Goal: Use online tool/utility: Use online tool/utility

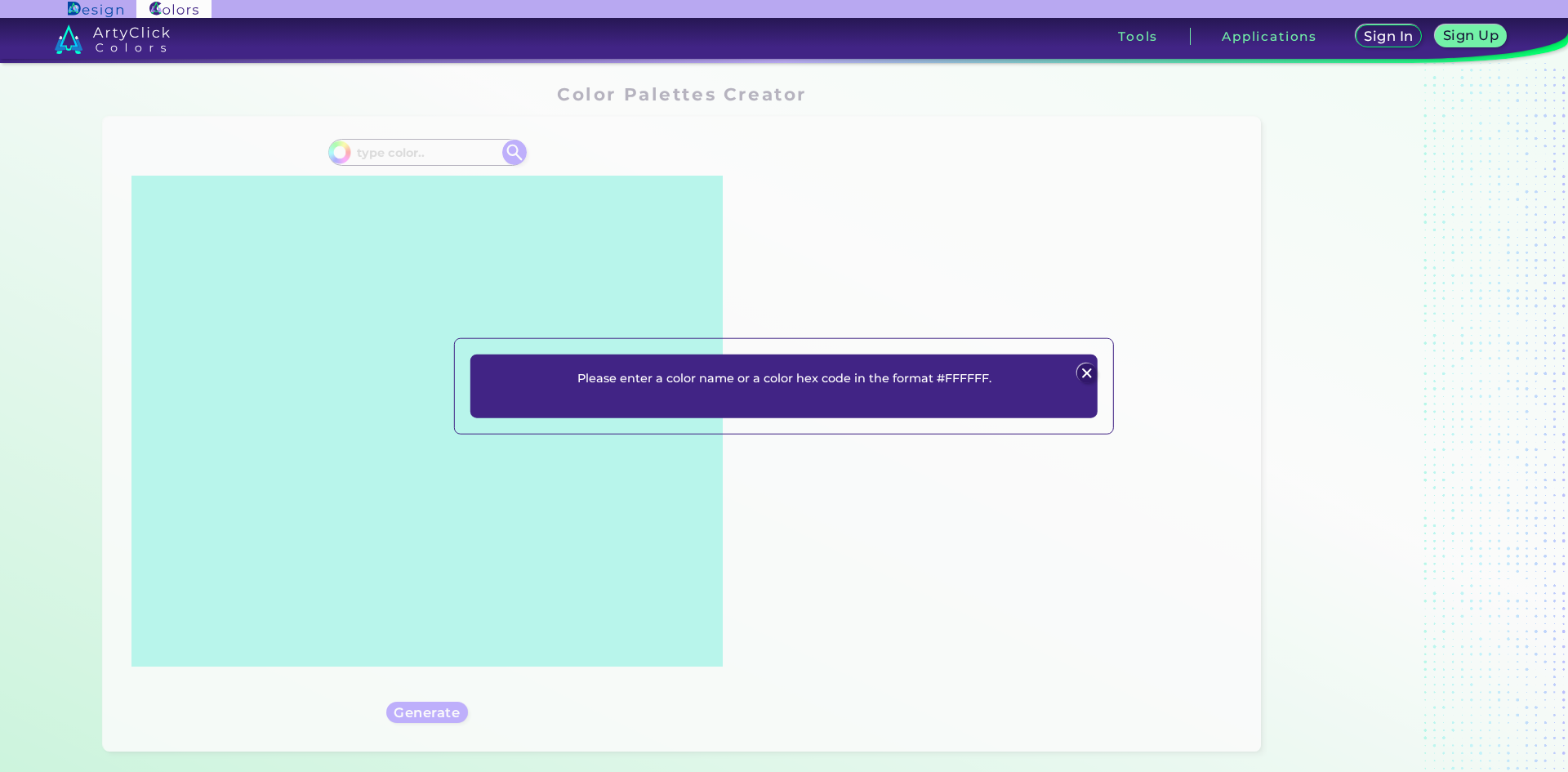
click at [415, 157] on div "Please enter a color name or a color hex code in the format #FFFFFF. Plans Sign…" at bounding box center [784, 386] width 1568 height 772
click at [1095, 363] on div at bounding box center [1086, 372] width 22 height 22
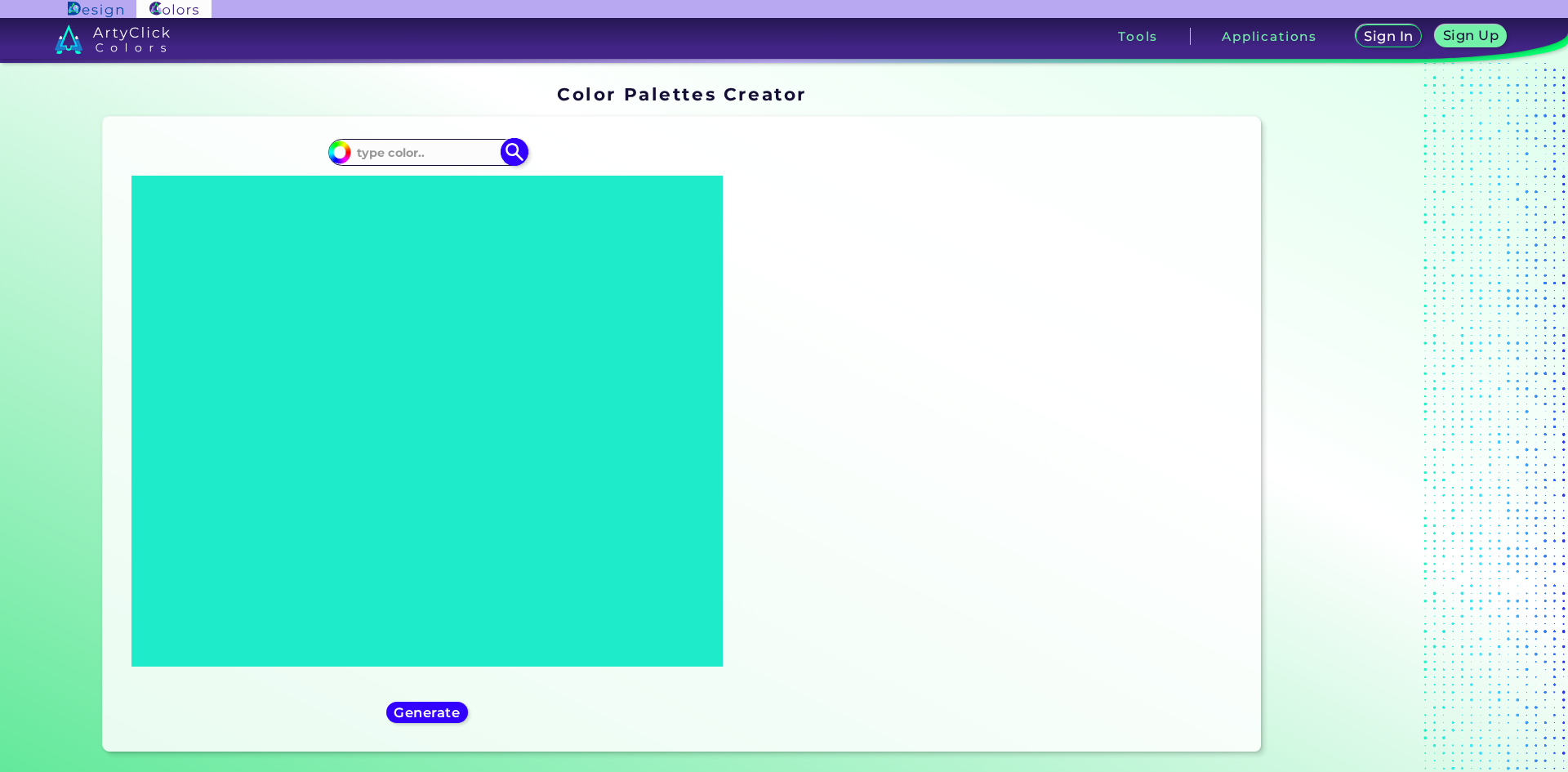
click at [404, 151] on input at bounding box center [426, 152] width 152 height 22
paste input "#002463"
type input "#002463"
click at [458, 708] on div "Generate" at bounding box center [427, 712] width 74 height 20
click at [506, 148] on img at bounding box center [514, 152] width 28 height 28
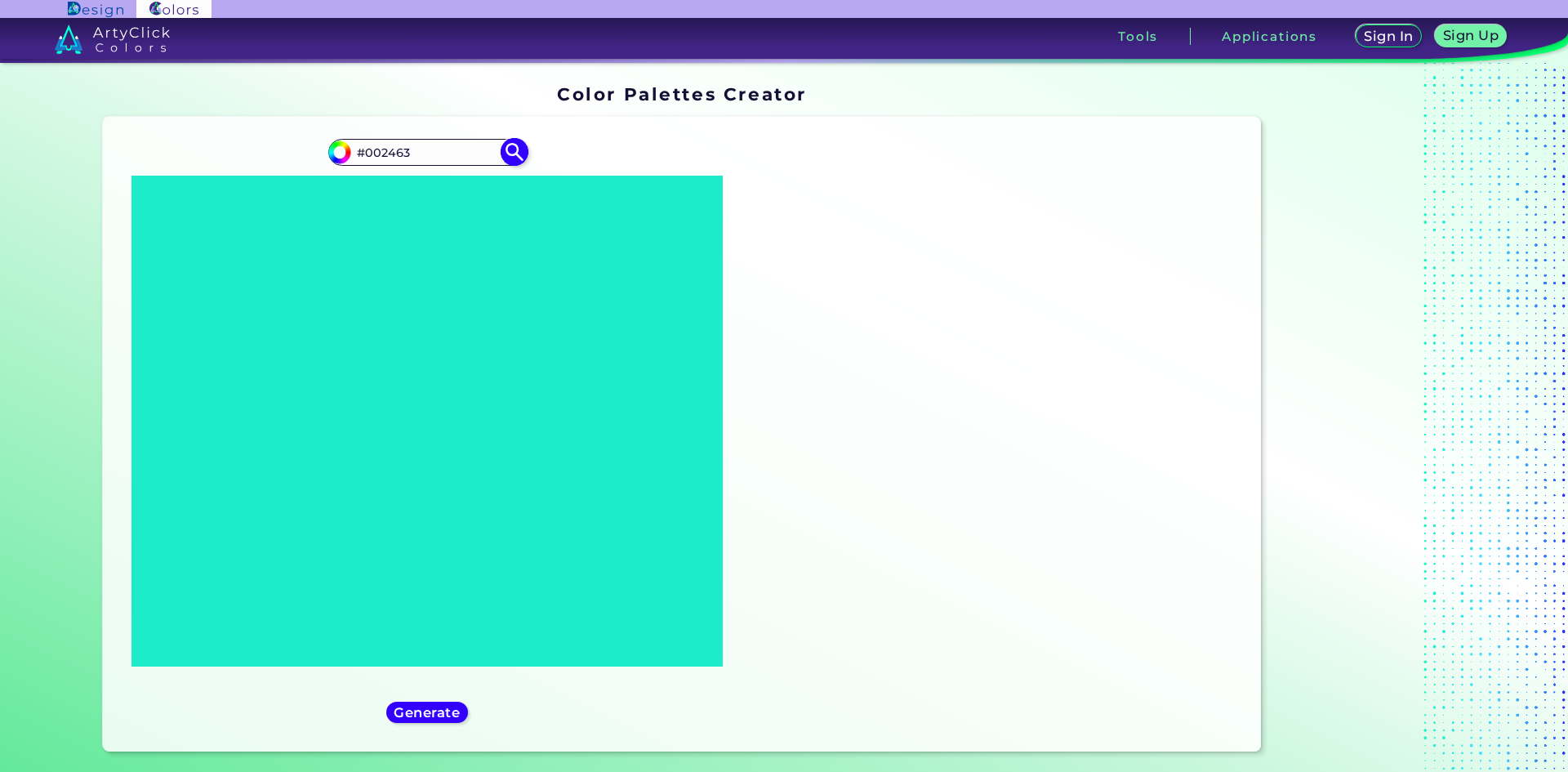
type input "#002463"
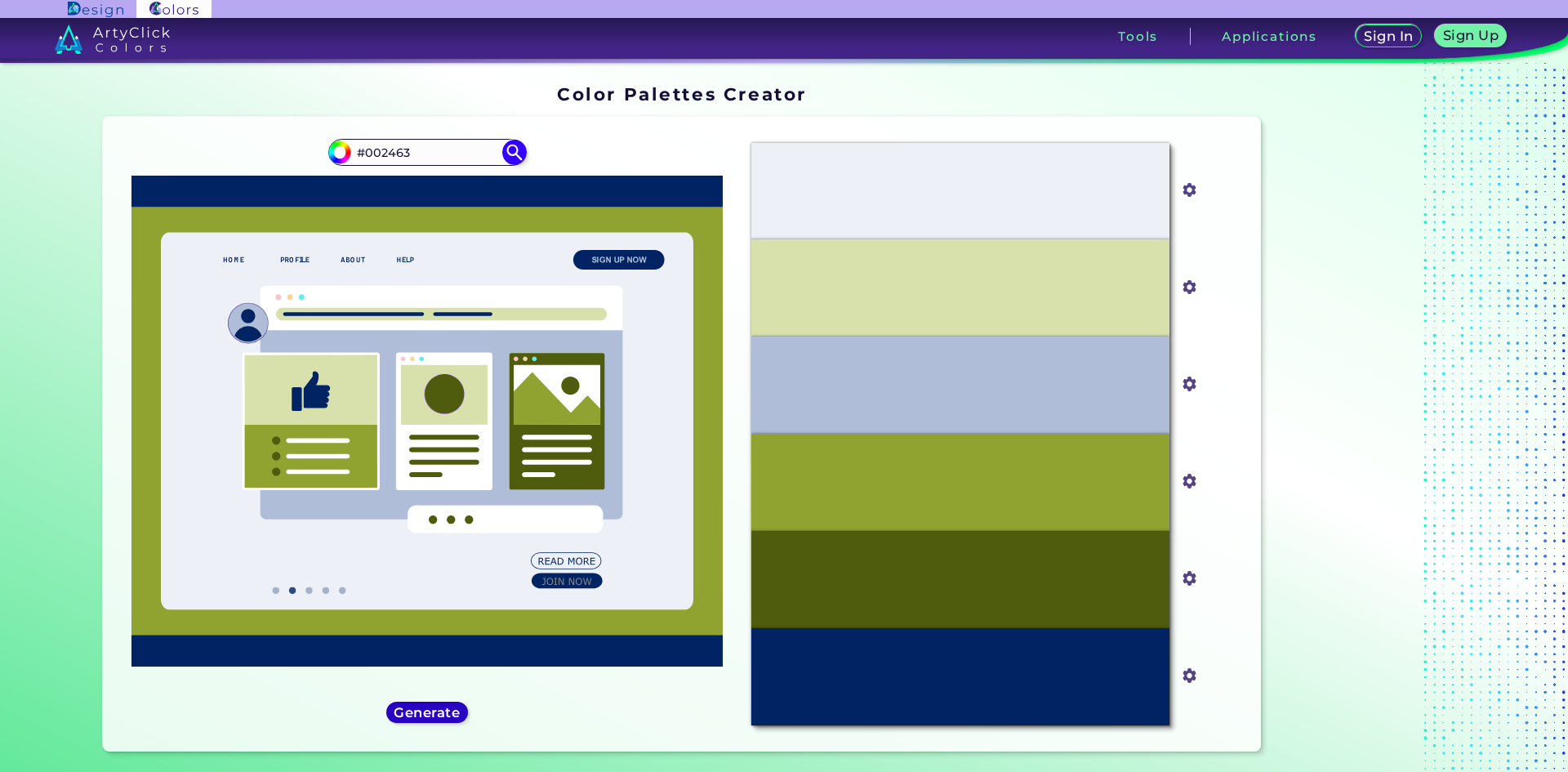
click at [407, 713] on h5 "Generate" at bounding box center [426, 712] width 59 height 12
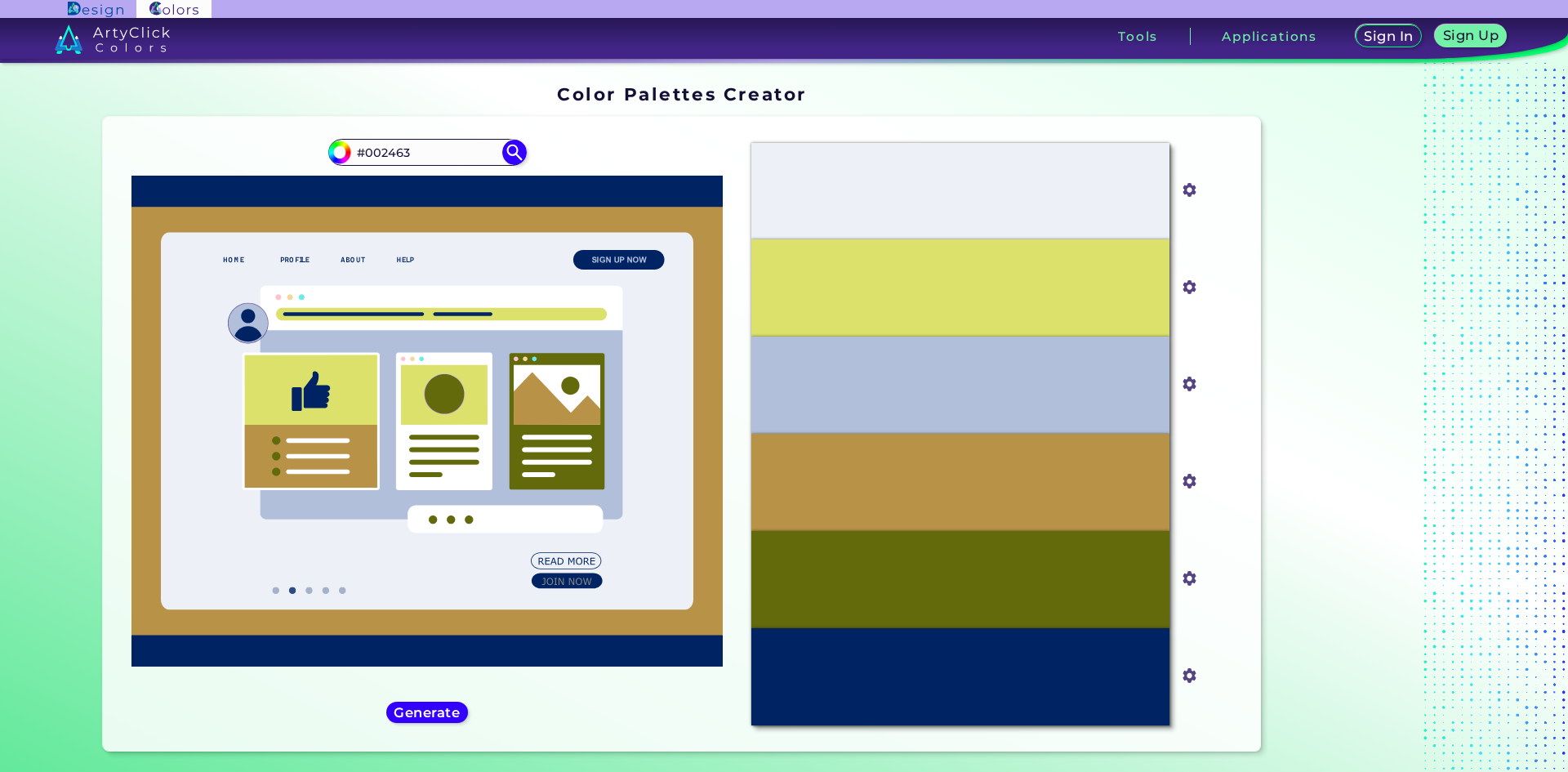
click at [308, 588] on icon at bounding box center [426, 421] width 533 height 378
click at [419, 713] on h5 "Generate" at bounding box center [426, 713] width 65 height 13
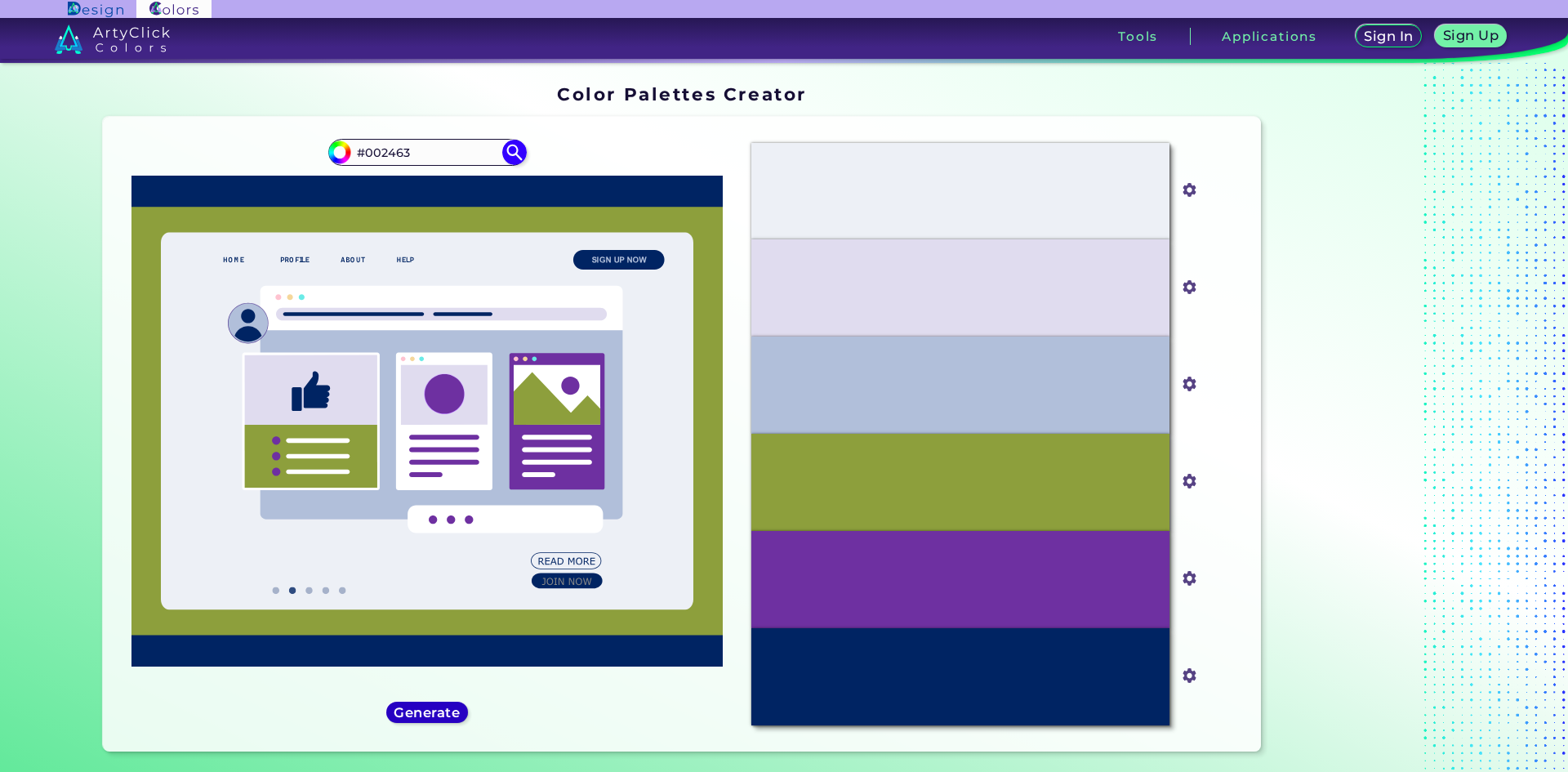
click at [427, 717] on h5 "Generate" at bounding box center [427, 712] width 68 height 14
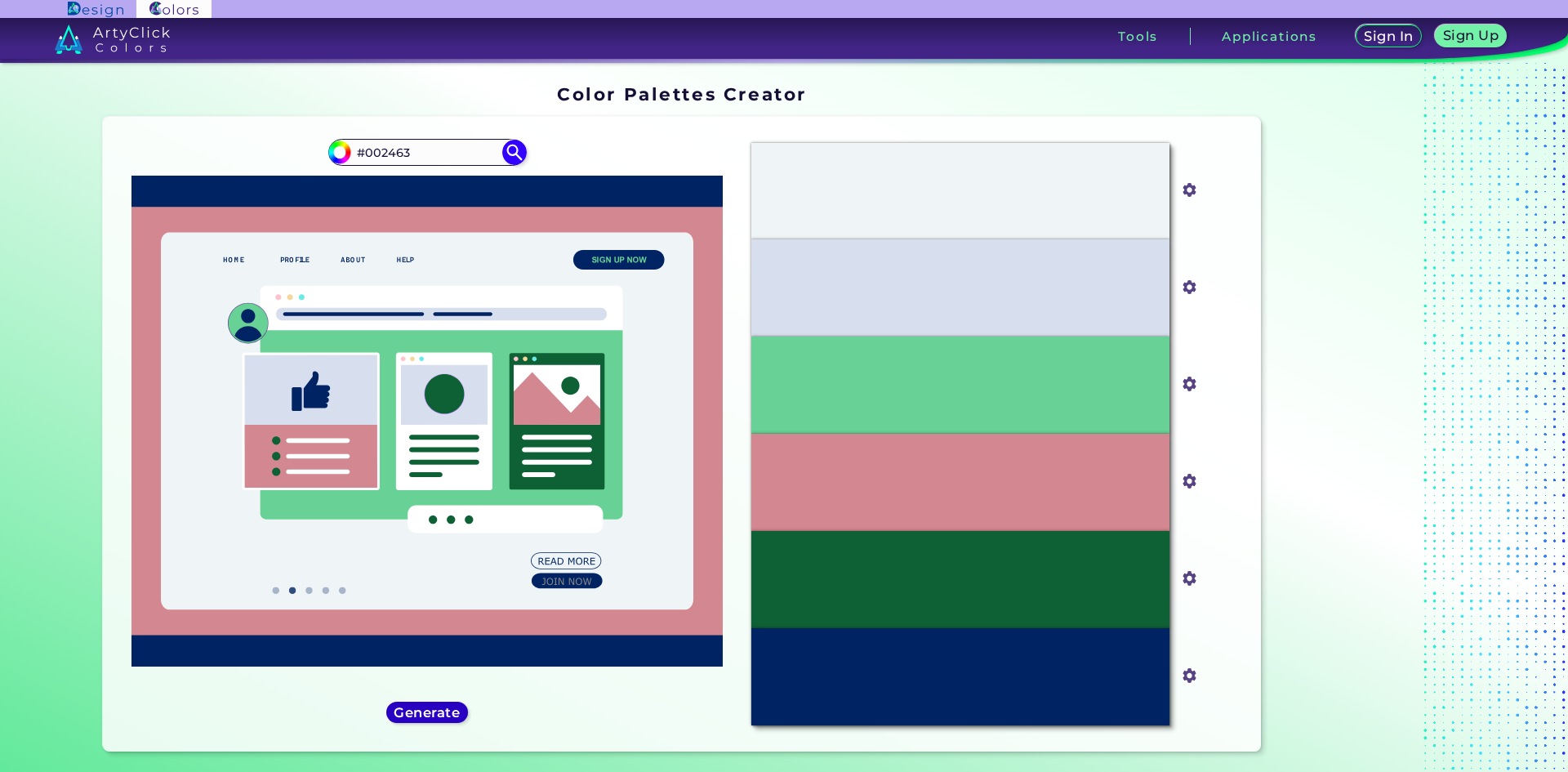
click at [426, 718] on h5 "Generate" at bounding box center [427, 712] width 70 height 14
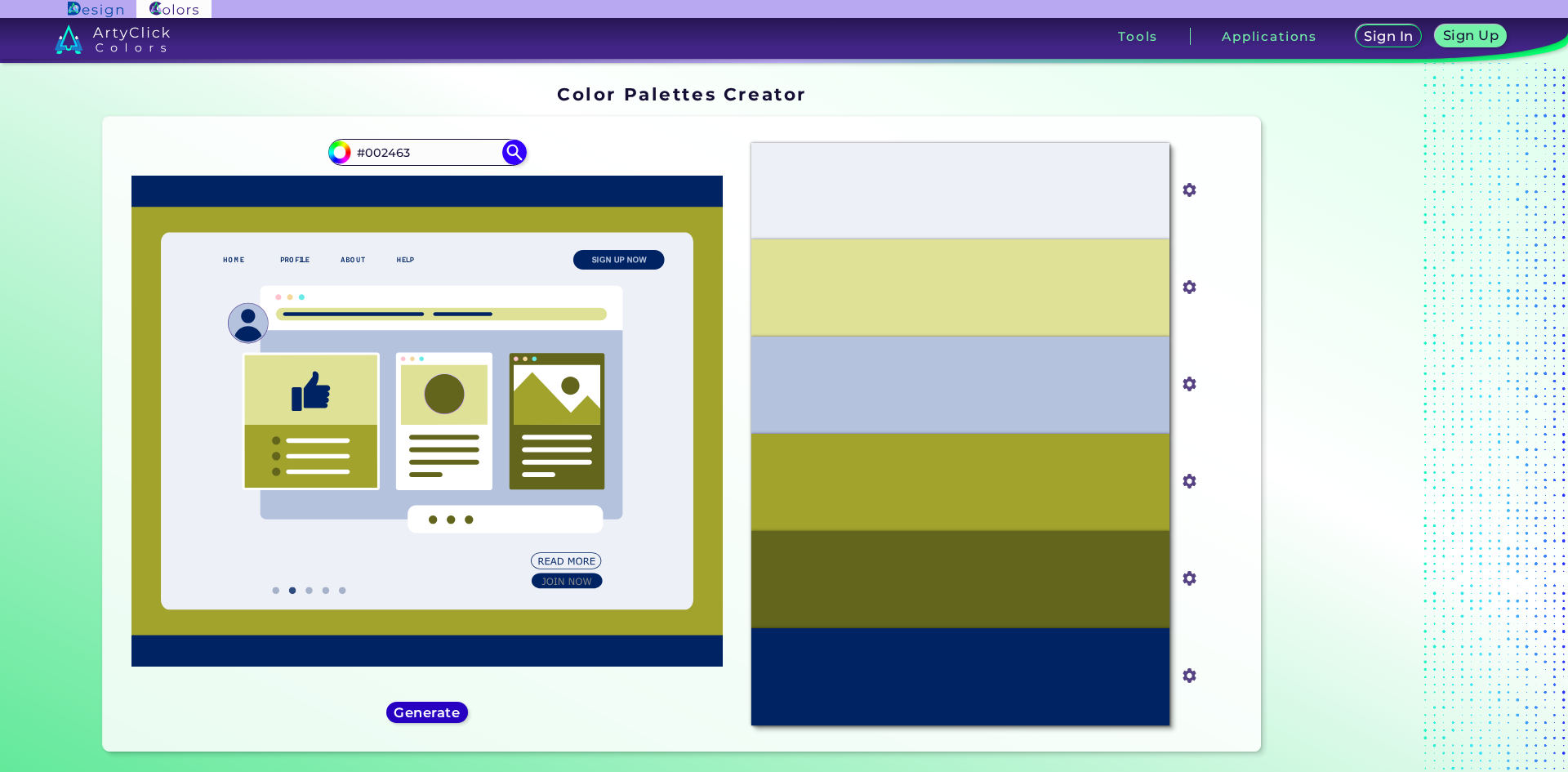
click at [426, 715] on h5 "Generate" at bounding box center [426, 712] width 67 height 14
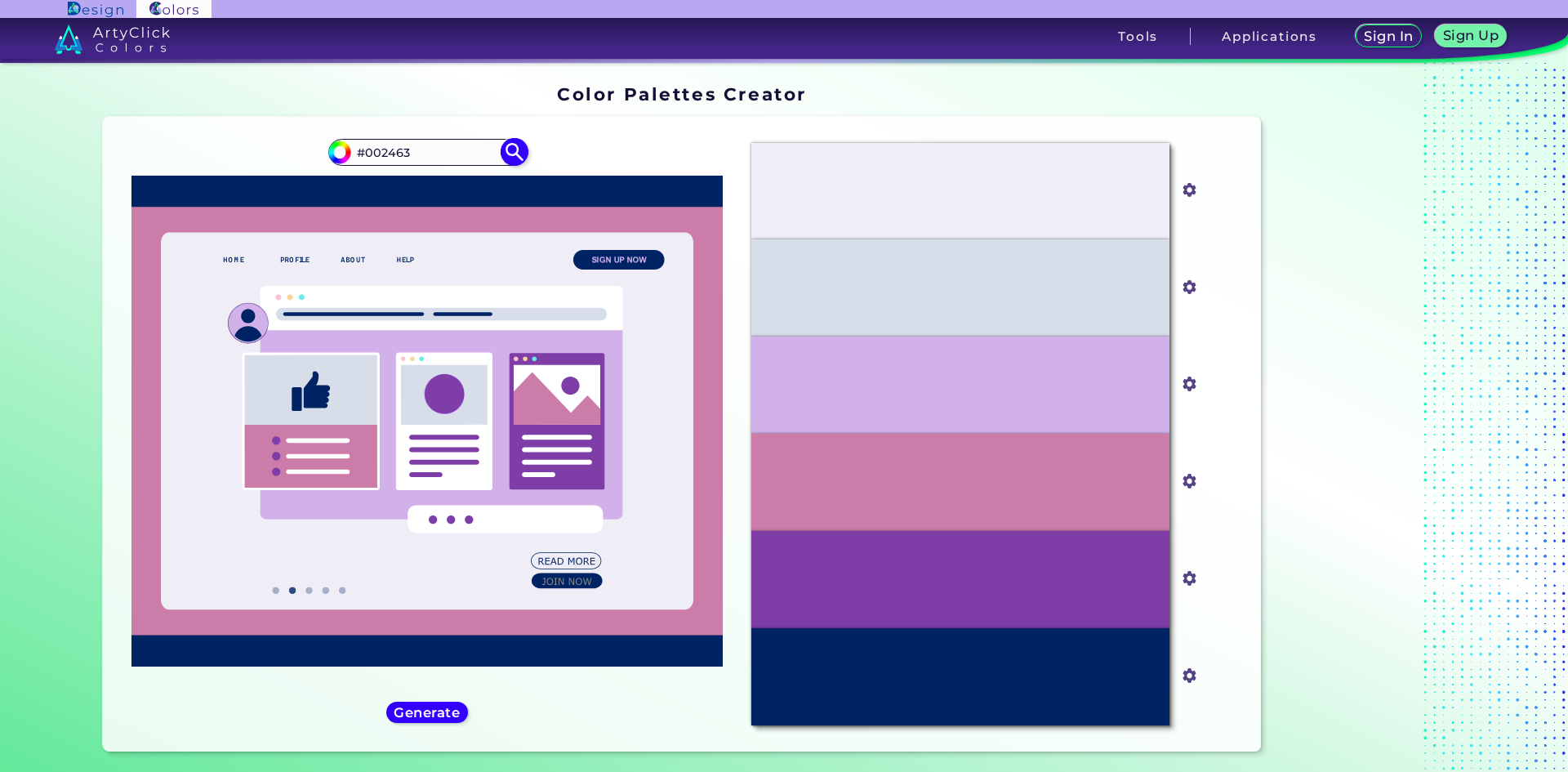
click at [402, 147] on input "#002463" at bounding box center [426, 152] width 152 height 22
drag, startPoint x: 432, startPoint y: 148, endPoint x: 250, endPoint y: 151, distance: 182.0
click at [250, 151] on div "#002463 #002463" at bounding box center [427, 434] width 623 height 609
paste input "DDE6F6"
type input "#DDE6F6"
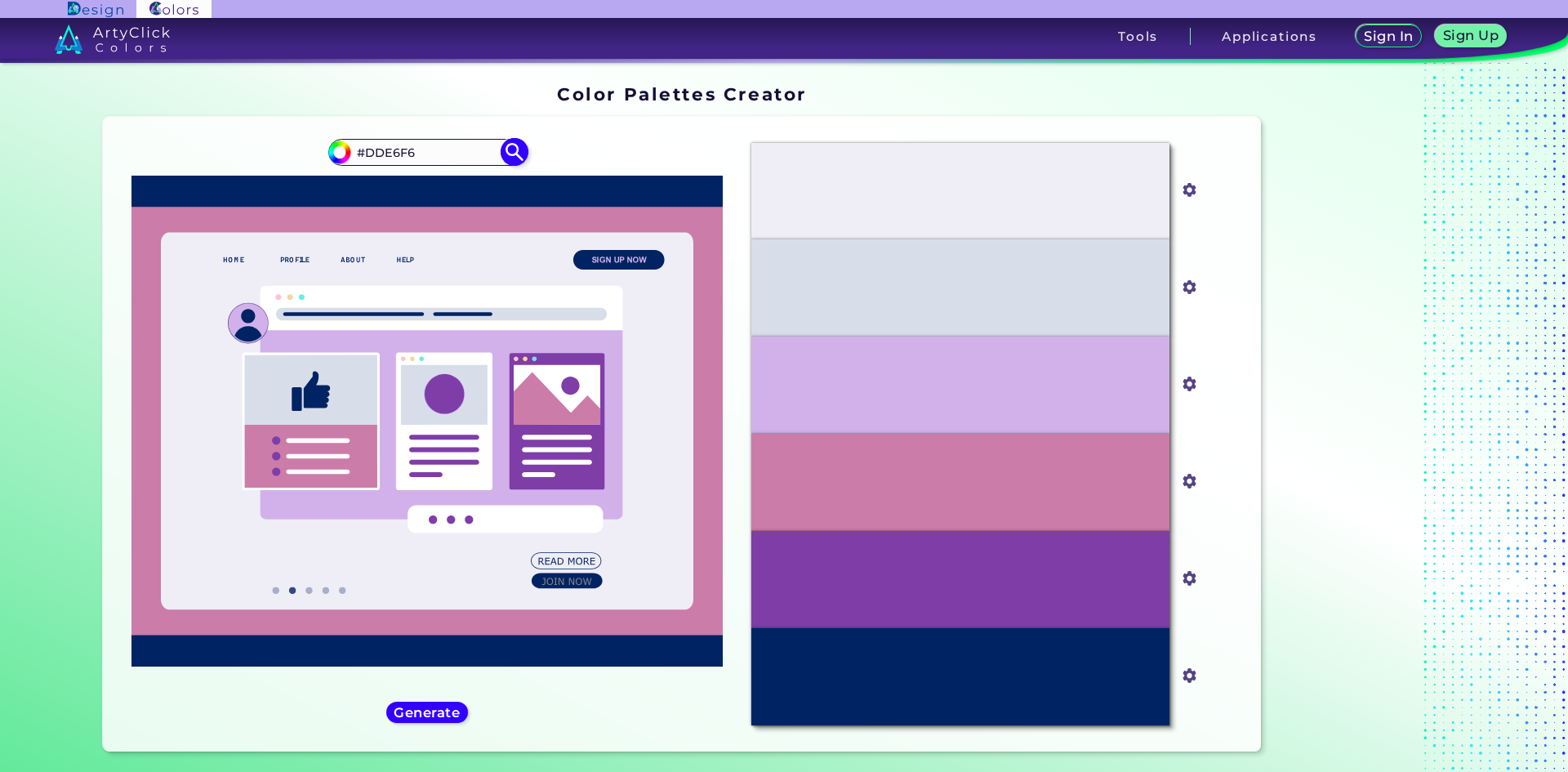
click at [510, 150] on img at bounding box center [514, 152] width 28 height 28
type input "#dde6f6"
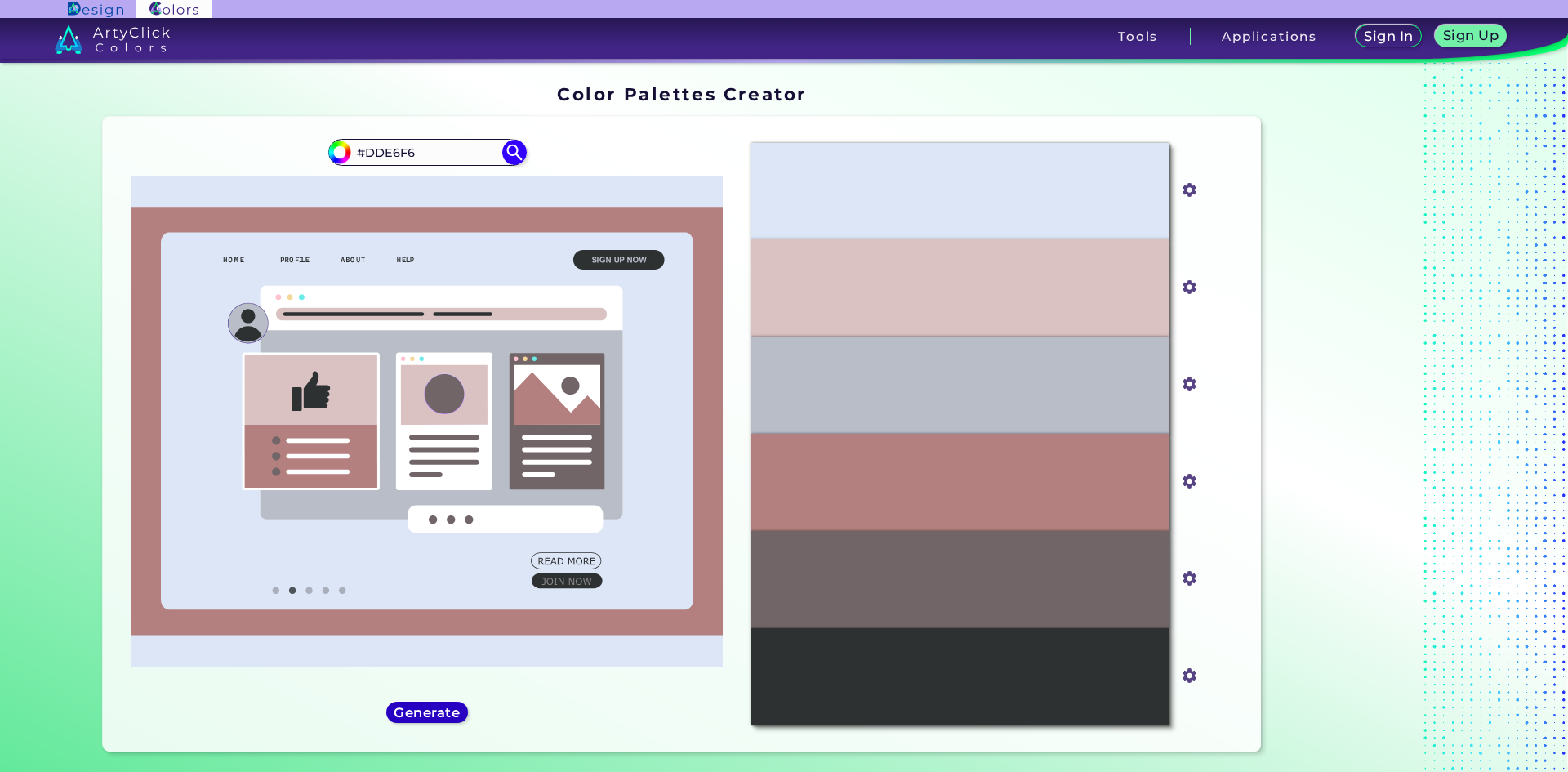
click at [439, 721] on div "Generate" at bounding box center [427, 712] width 74 height 19
click at [418, 713] on h5 "Generate" at bounding box center [426, 712] width 59 height 12
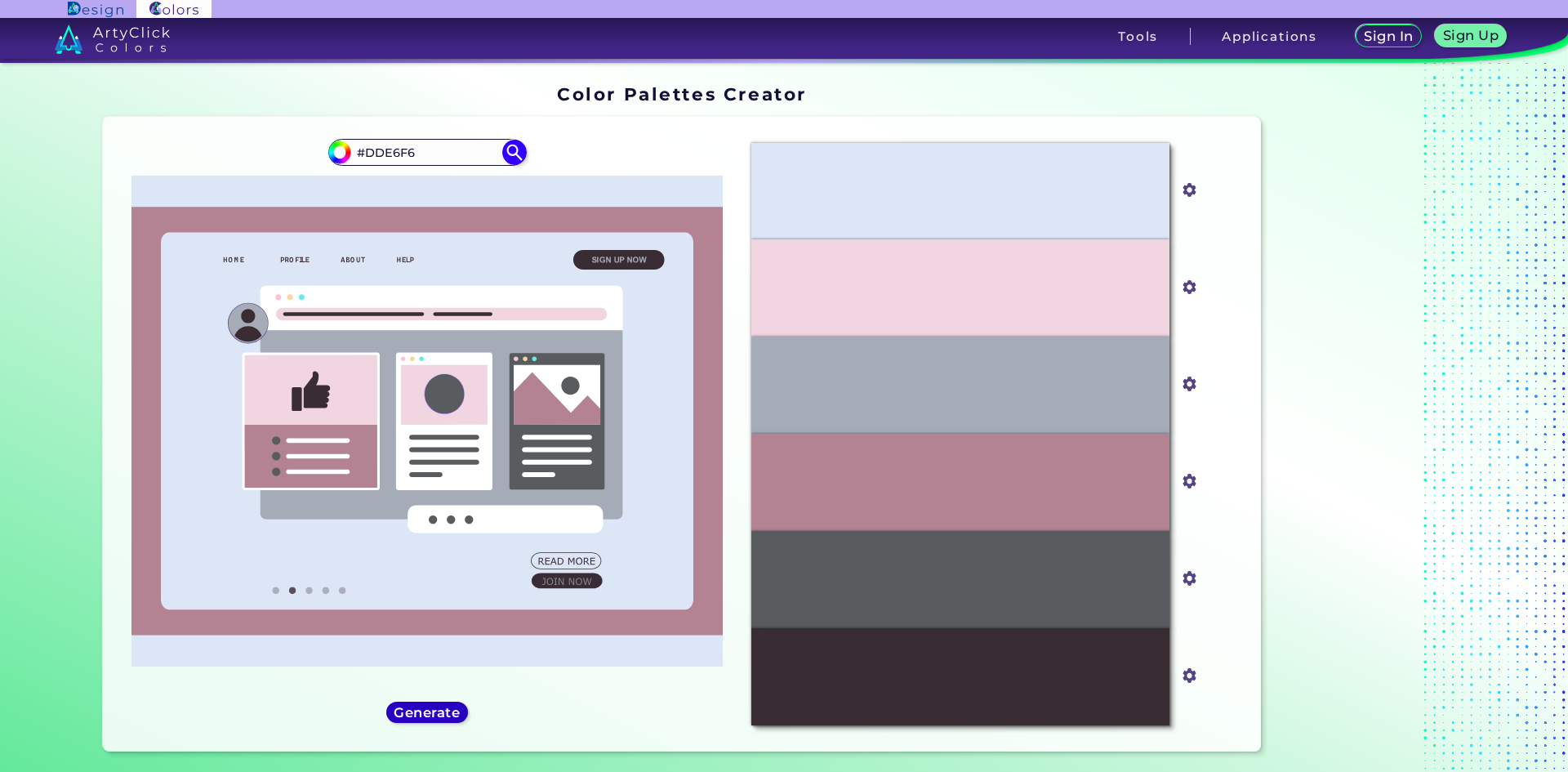
click at [439, 709] on h5 "Generate" at bounding box center [427, 712] width 70 height 14
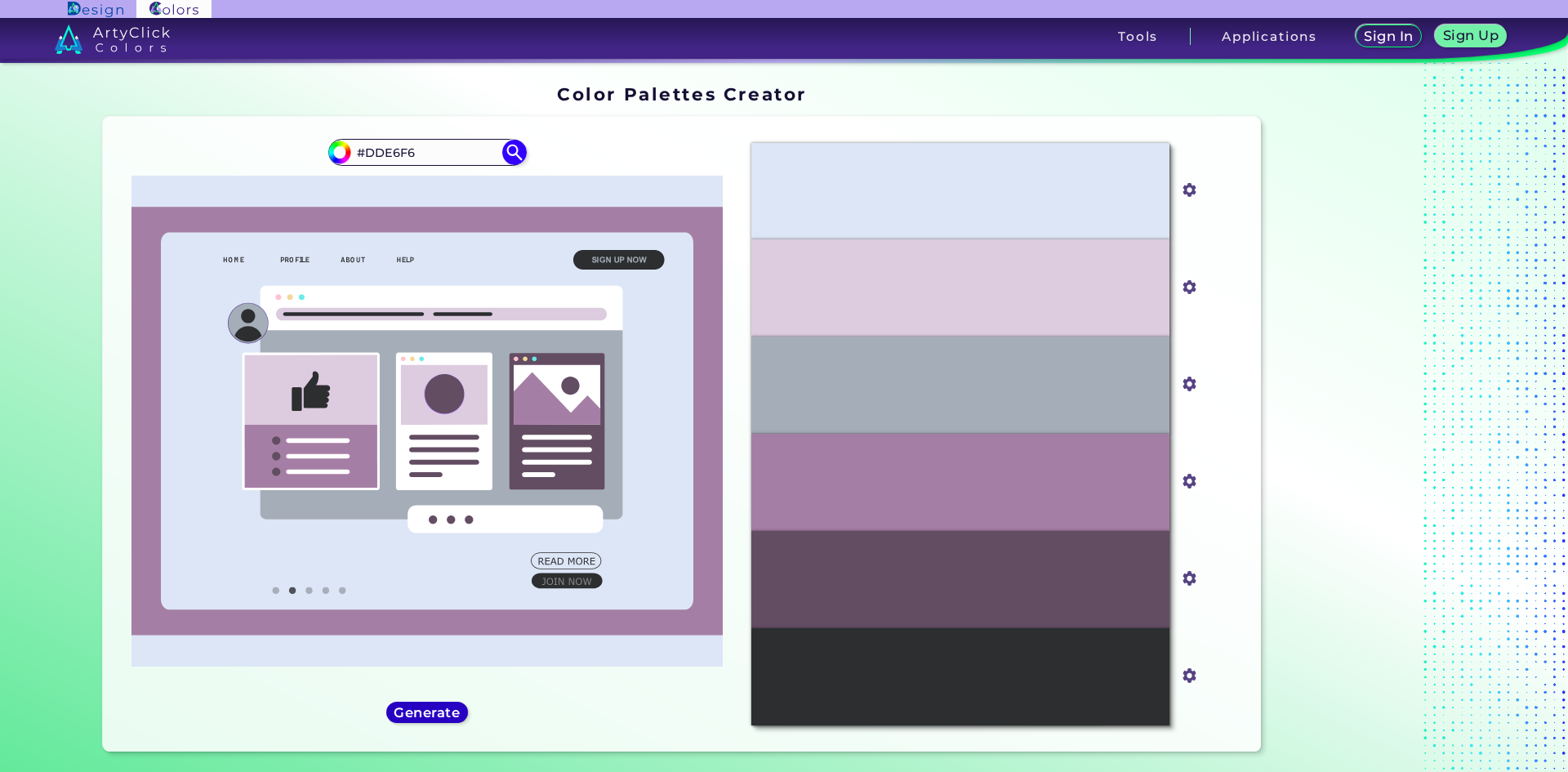
click at [430, 711] on h5 "Generate" at bounding box center [426, 712] width 59 height 12
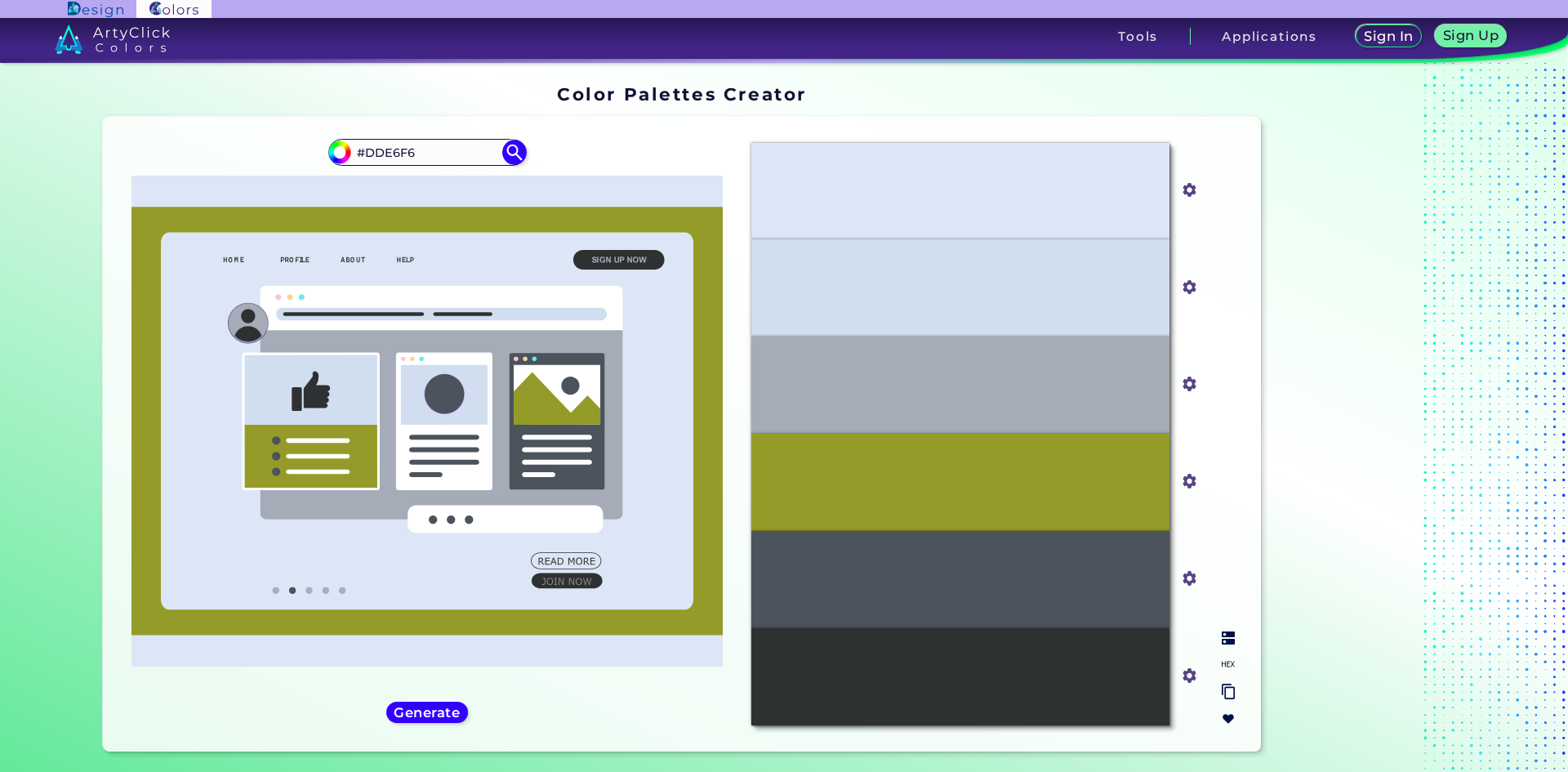
drag, startPoint x: 1186, startPoint y: 288, endPoint x: 1193, endPoint y: 296, distance: 10.6
click at [1186, 288] on input "#d1deef" at bounding box center [1186, 286] width 21 height 21
drag, startPoint x: 1246, startPoint y: 253, endPoint x: 1205, endPoint y: 259, distance: 41.4
click at [1246, 253] on div "Oops - something went wrong. Please try again. #DDE6F6 #dde6f6 #D1DEEF #d1deef …" at bounding box center [682, 434] width 1159 height 634
click at [1028, 275] on div "#D1DEEF" at bounding box center [959, 288] width 418 height 97
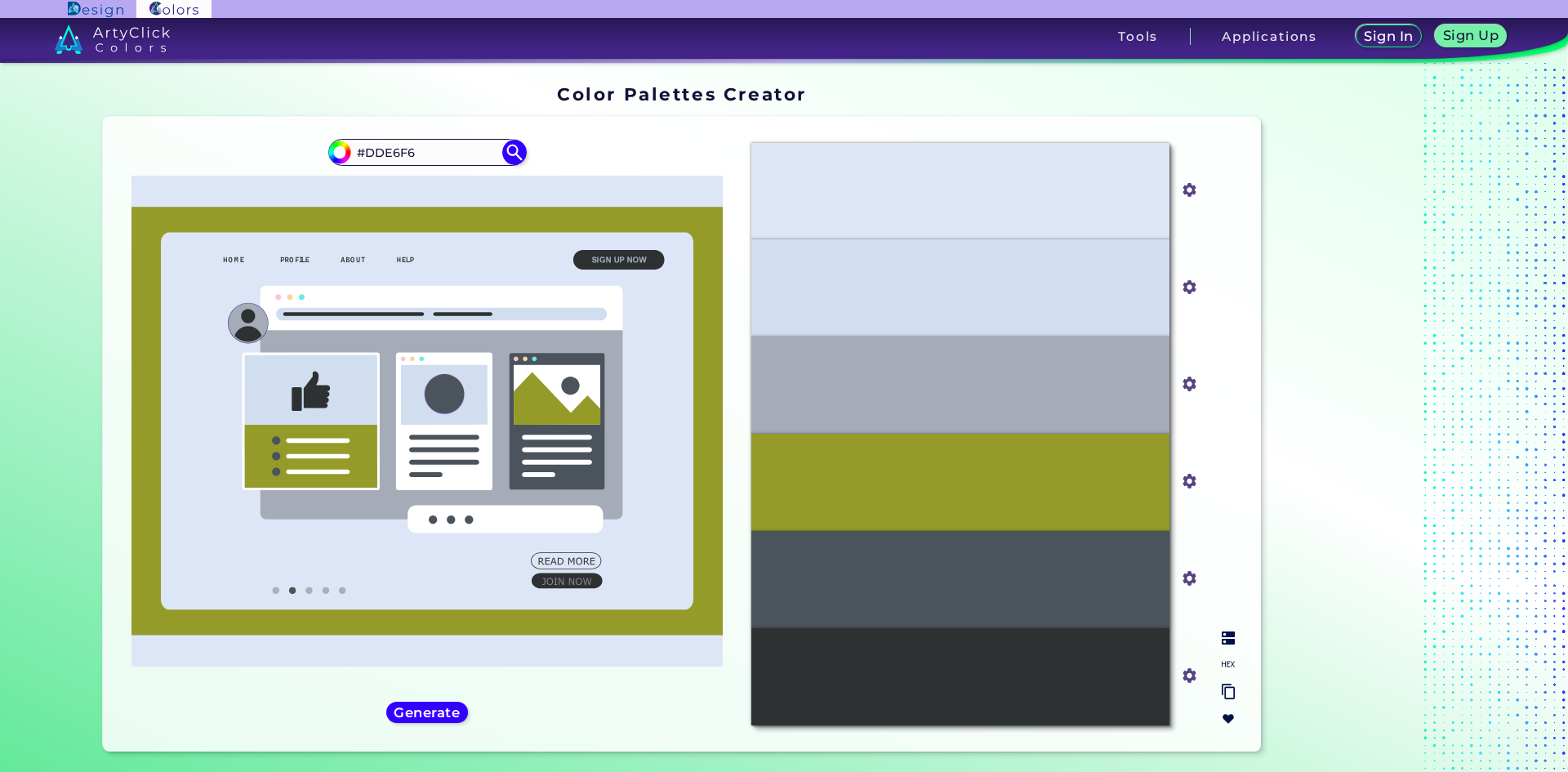
click at [1226, 645] on img at bounding box center [1228, 638] width 13 height 13
click at [970, 276] on div "Geyser" at bounding box center [959, 288] width 418 height 97
click at [1222, 637] on img at bounding box center [1228, 638] width 13 height 13
click at [1226, 665] on img at bounding box center [1228, 664] width 13 height 13
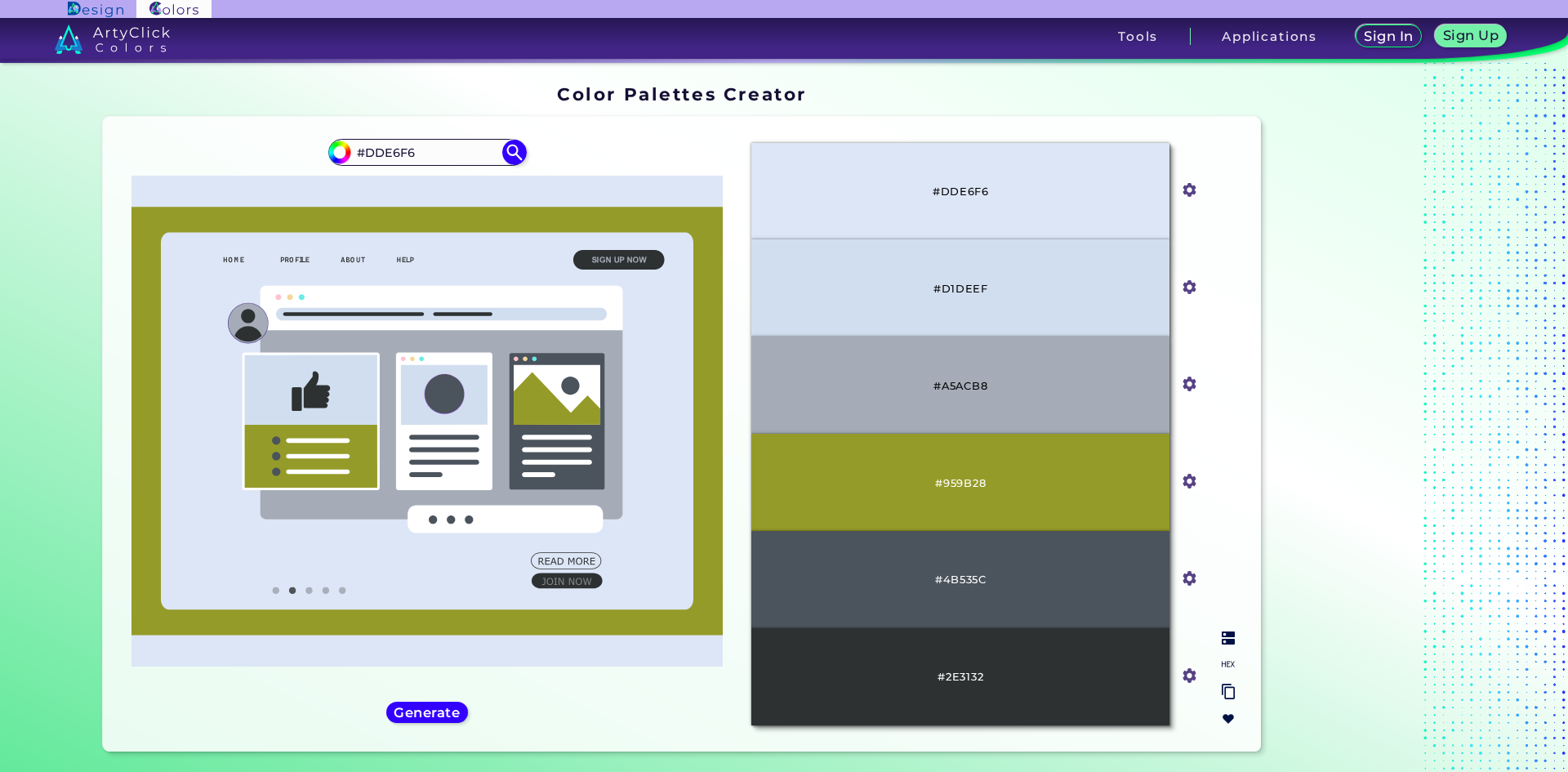
click at [962, 294] on p "#D1DEEF" at bounding box center [960, 288] width 55 height 18
drag, startPoint x: 990, startPoint y: 283, endPoint x: 956, endPoint y: 285, distance: 34.1
click at [956, 285] on div "#D1DEEF" at bounding box center [959, 288] width 418 height 97
click at [955, 285] on p "#D1DEEF" at bounding box center [960, 288] width 55 height 18
drag, startPoint x: 993, startPoint y: 384, endPoint x: 928, endPoint y: 390, distance: 65.3
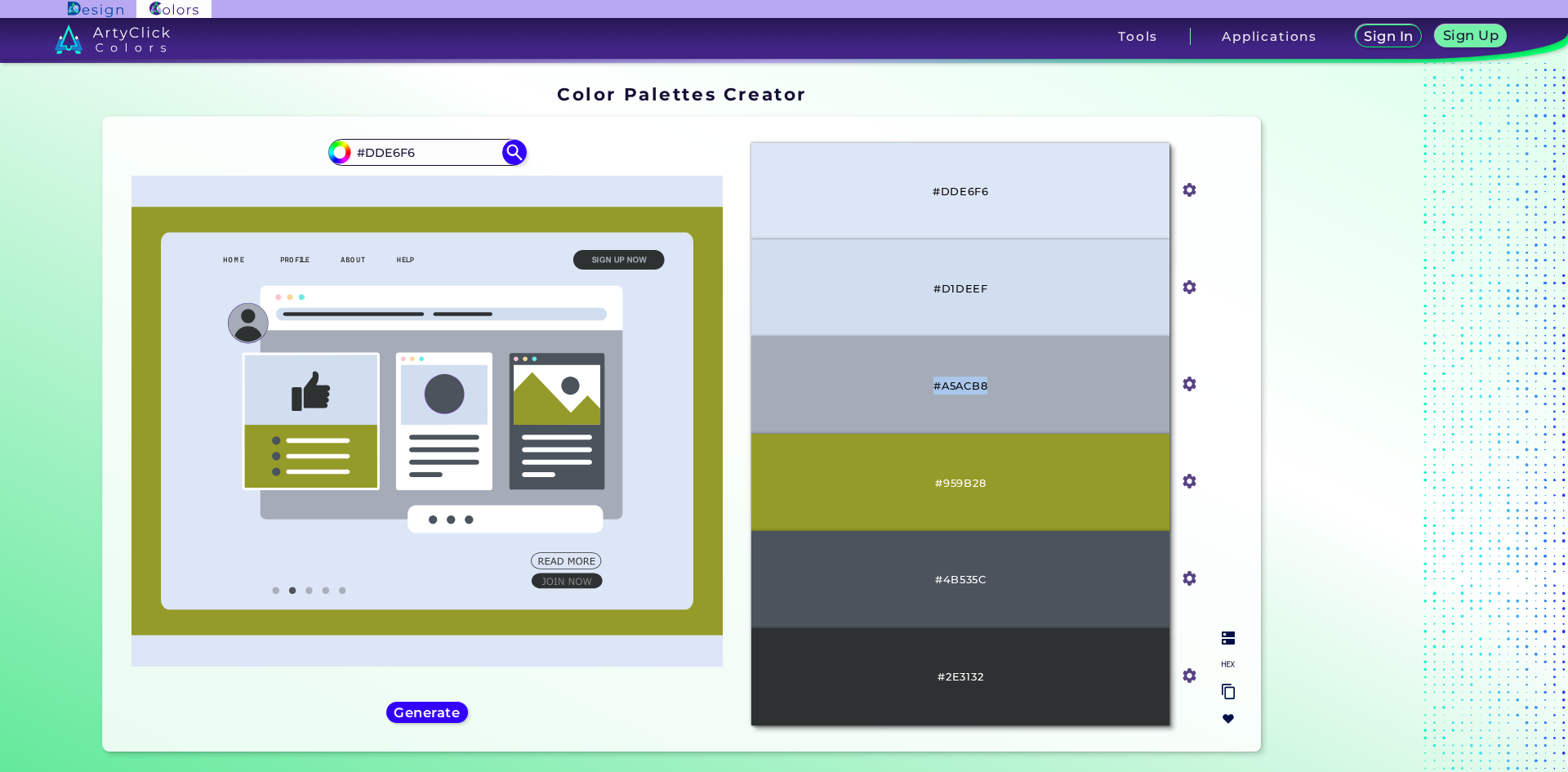
click at [928, 390] on div "#A5ACB8" at bounding box center [959, 385] width 418 height 97
copy p "#A5ACB8"
click at [966, 581] on p "#4B535C" at bounding box center [960, 579] width 52 height 18
drag, startPoint x: 991, startPoint y: 578, endPoint x: 901, endPoint y: 578, distance: 90.0
click at [901, 578] on div "#4B535C" at bounding box center [959, 579] width 418 height 97
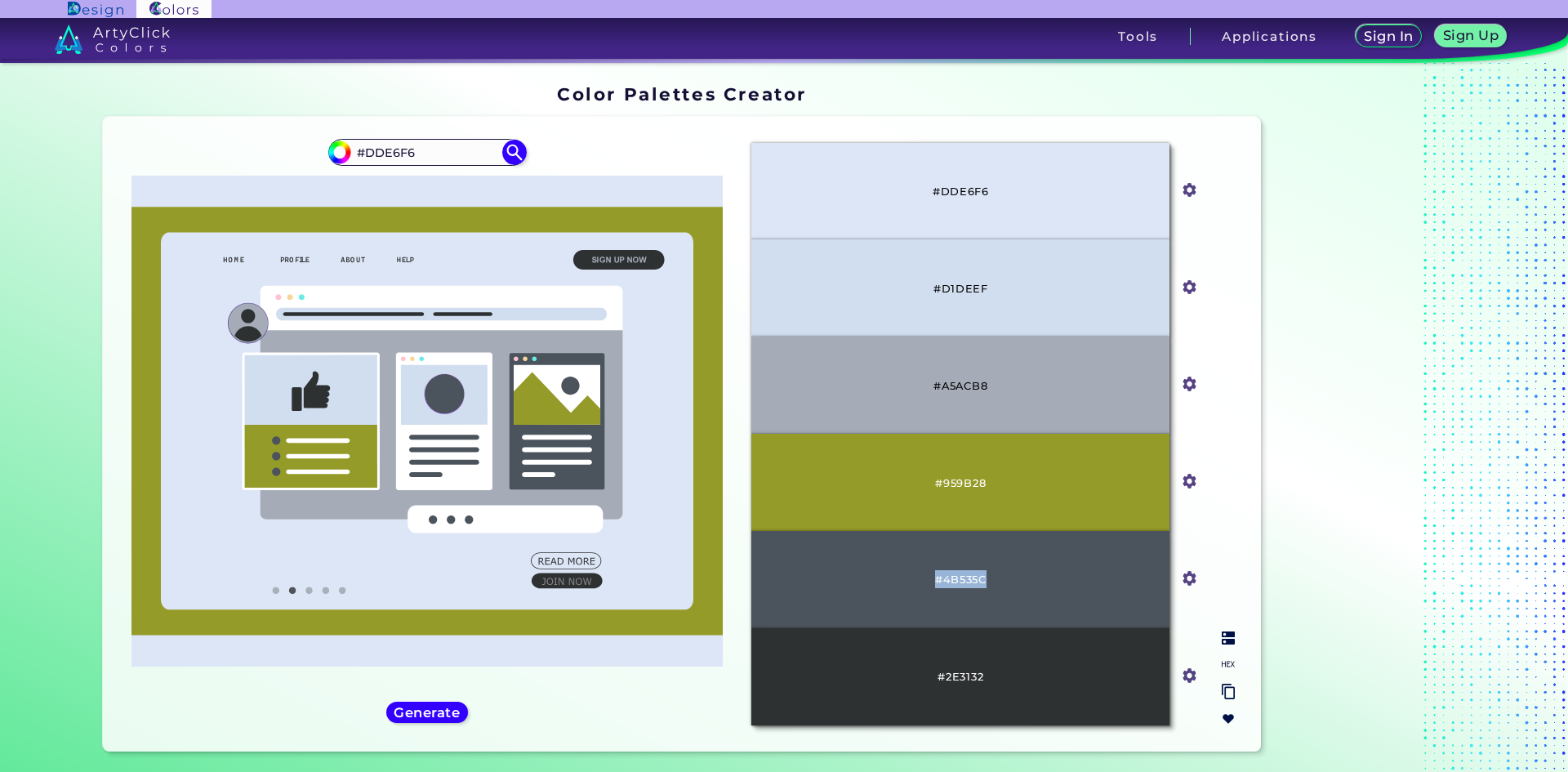
copy p "#4B535C"
